Goal: Task Accomplishment & Management: Manage account settings

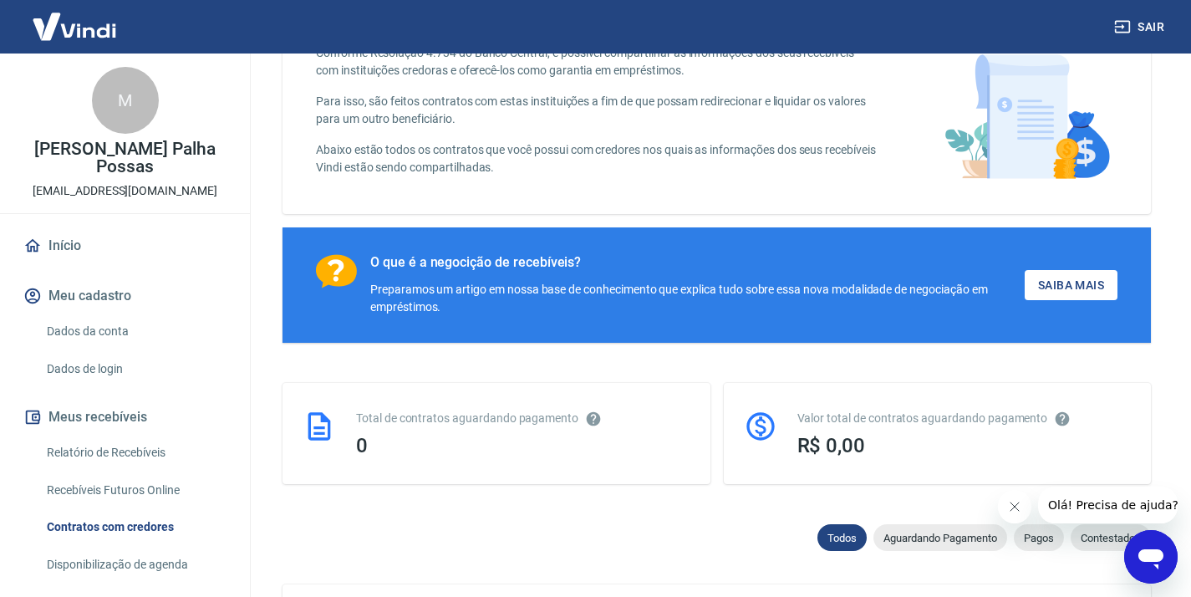
scroll to position [125, 0]
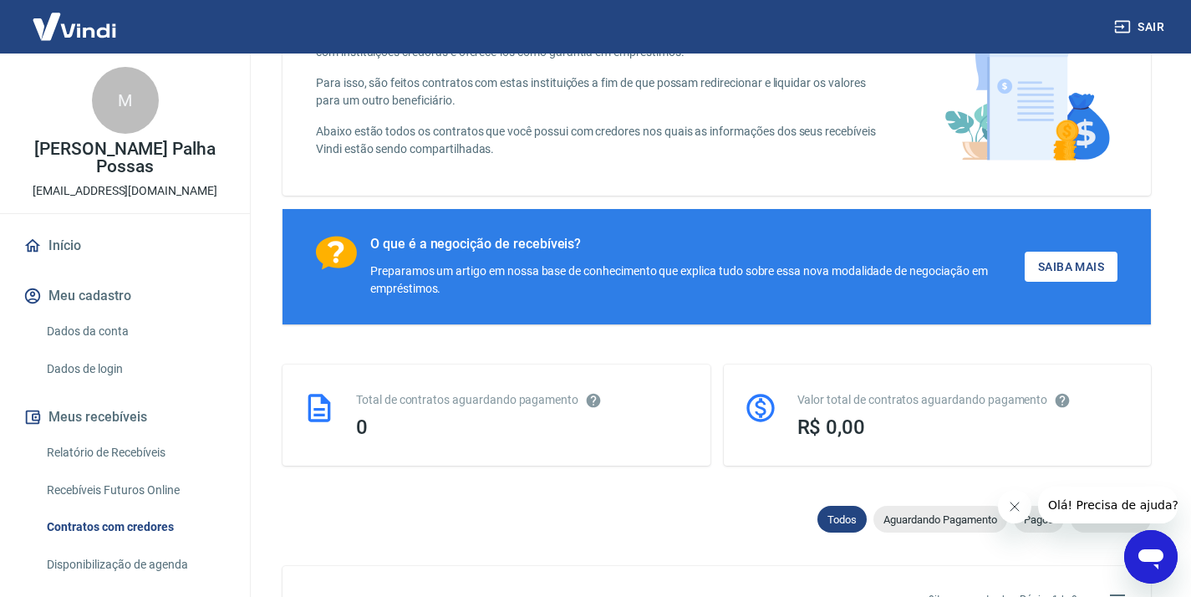
click at [135, 454] on link "Relatório de Recebíveis" at bounding box center [135, 452] width 190 height 34
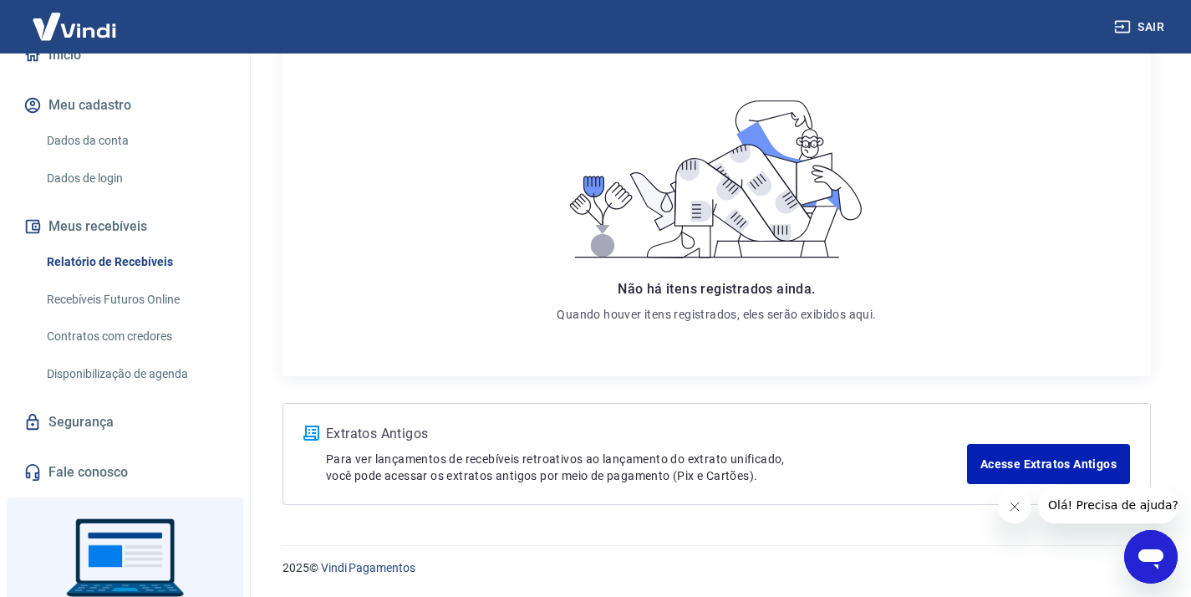
scroll to position [186, 0]
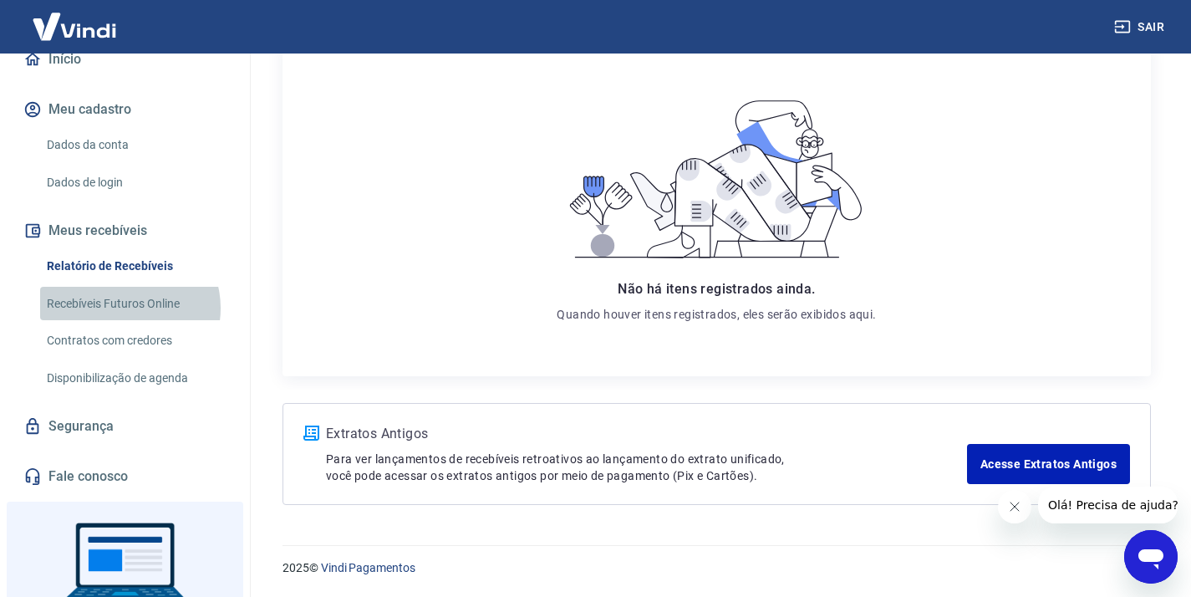
click at [129, 308] on link "Recebíveis Futuros Online" at bounding box center [135, 304] width 190 height 34
